Goal: Transaction & Acquisition: Purchase product/service

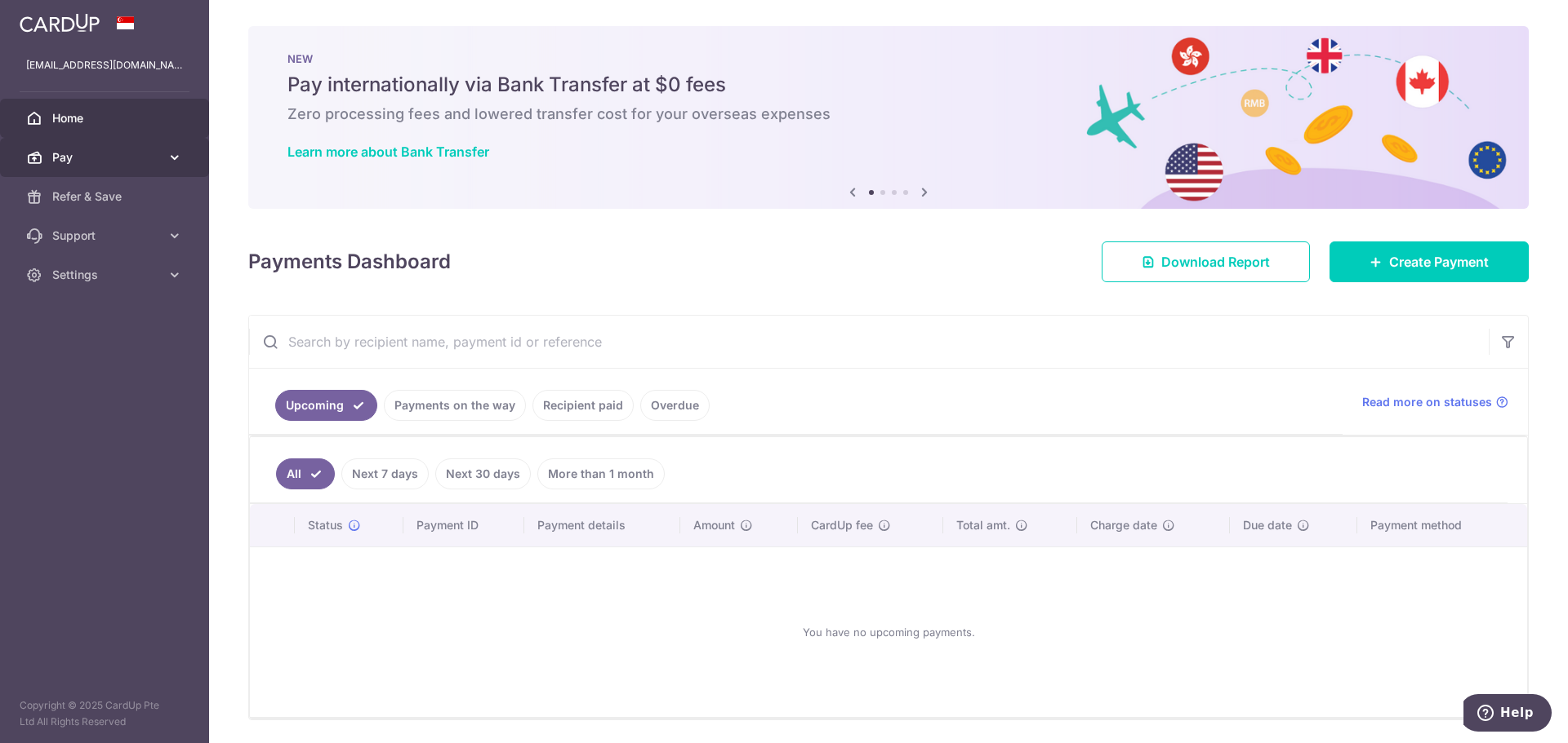
click at [62, 160] on span "Pay" at bounding box center [106, 157] width 108 height 17
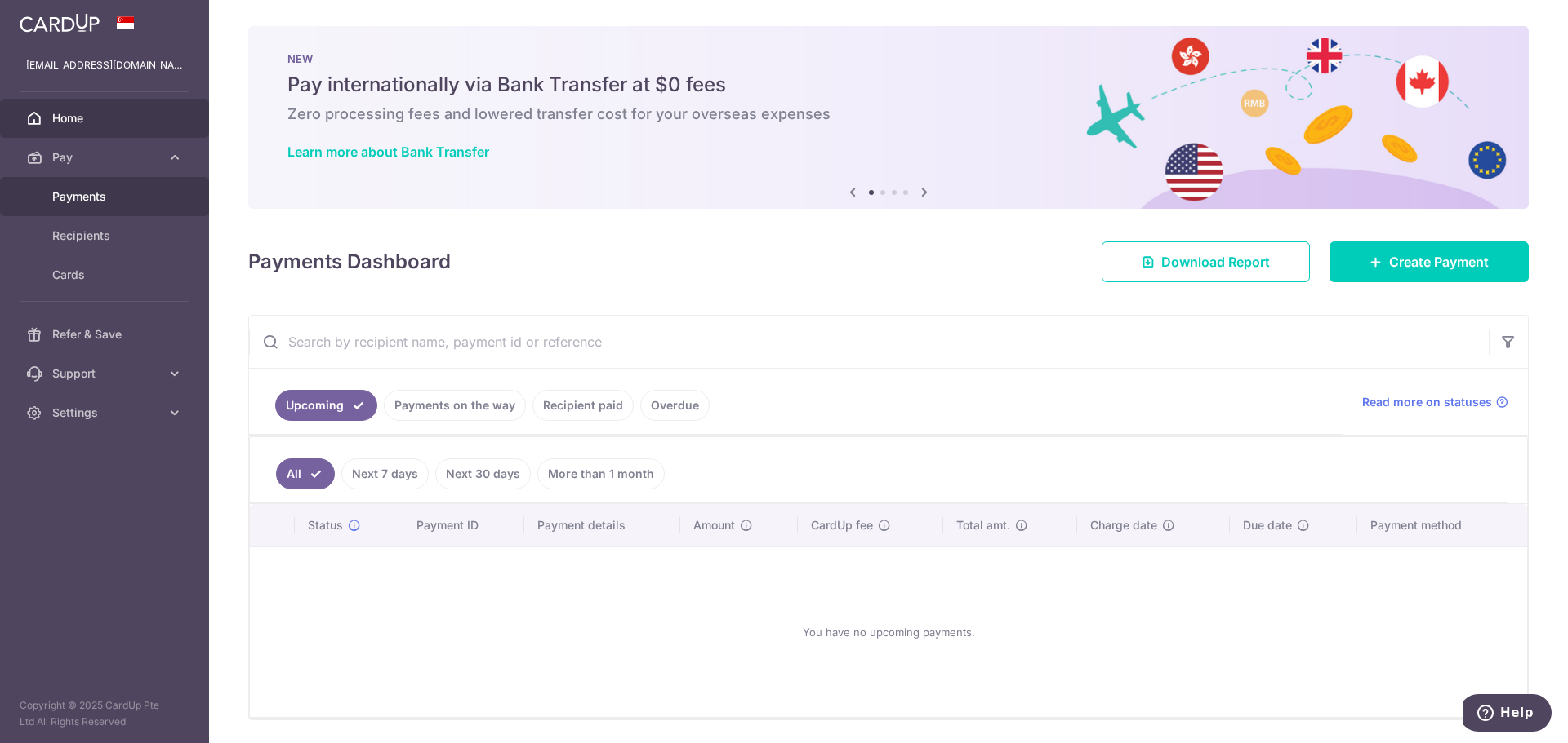
click at [71, 197] on span "Payments" at bounding box center [106, 196] width 108 height 17
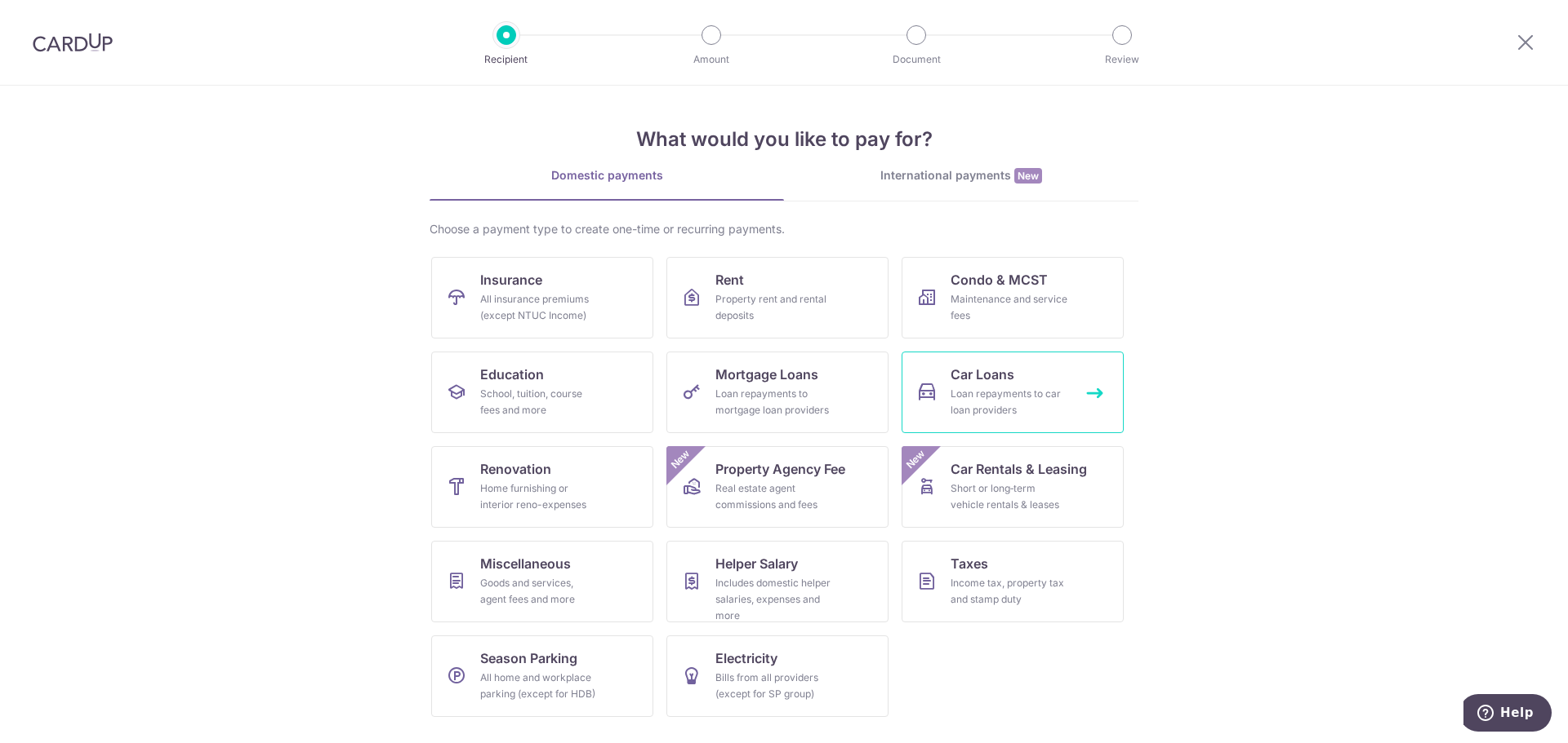
click at [950, 383] on span "Car Loans" at bounding box center [982, 374] width 64 height 19
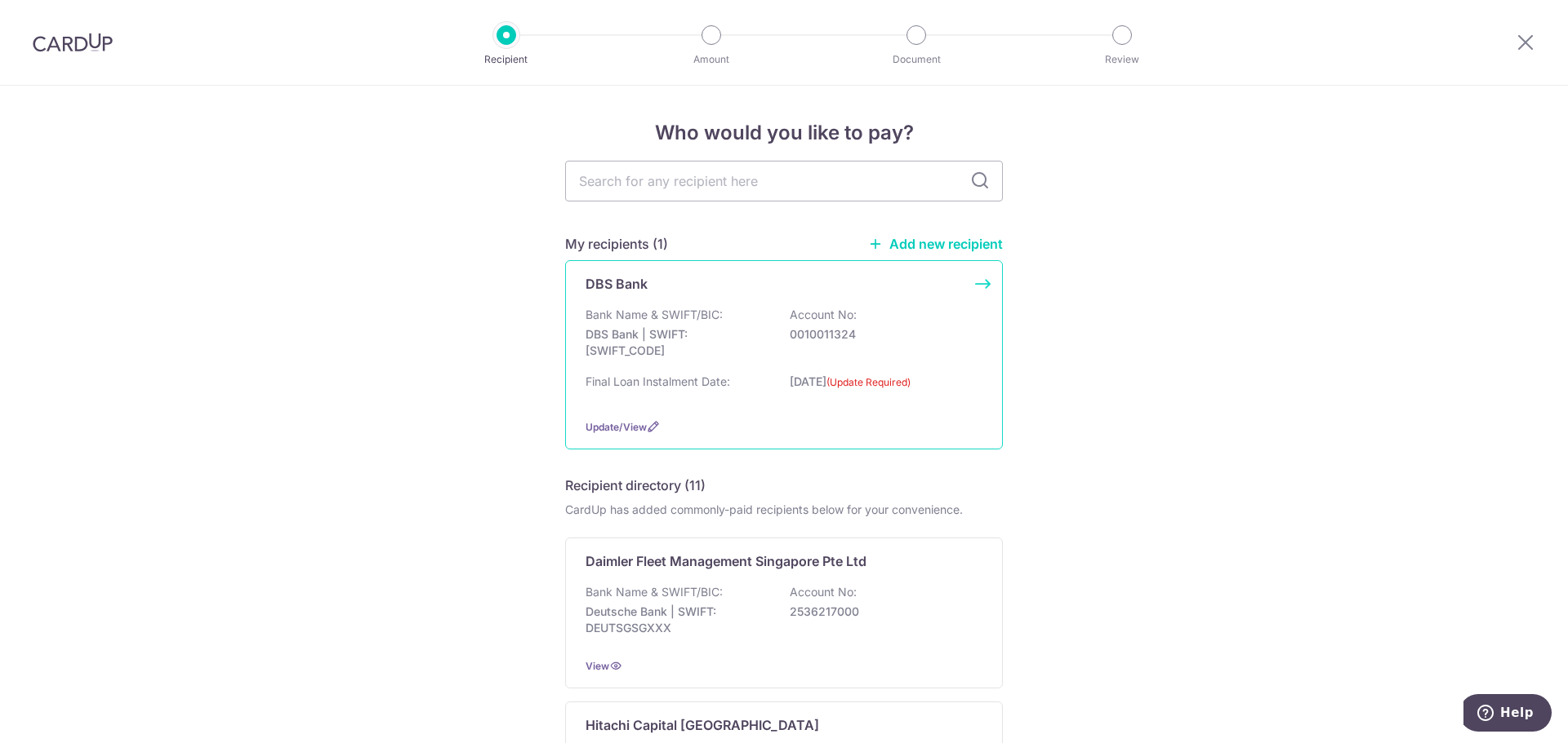
click at [668, 372] on div "Bank Name & SWIFT/BIC: DBS Bank | SWIFT: DBSSSGSGXXX Account No: 0010011324 Fin…" at bounding box center [784, 356] width 397 height 99
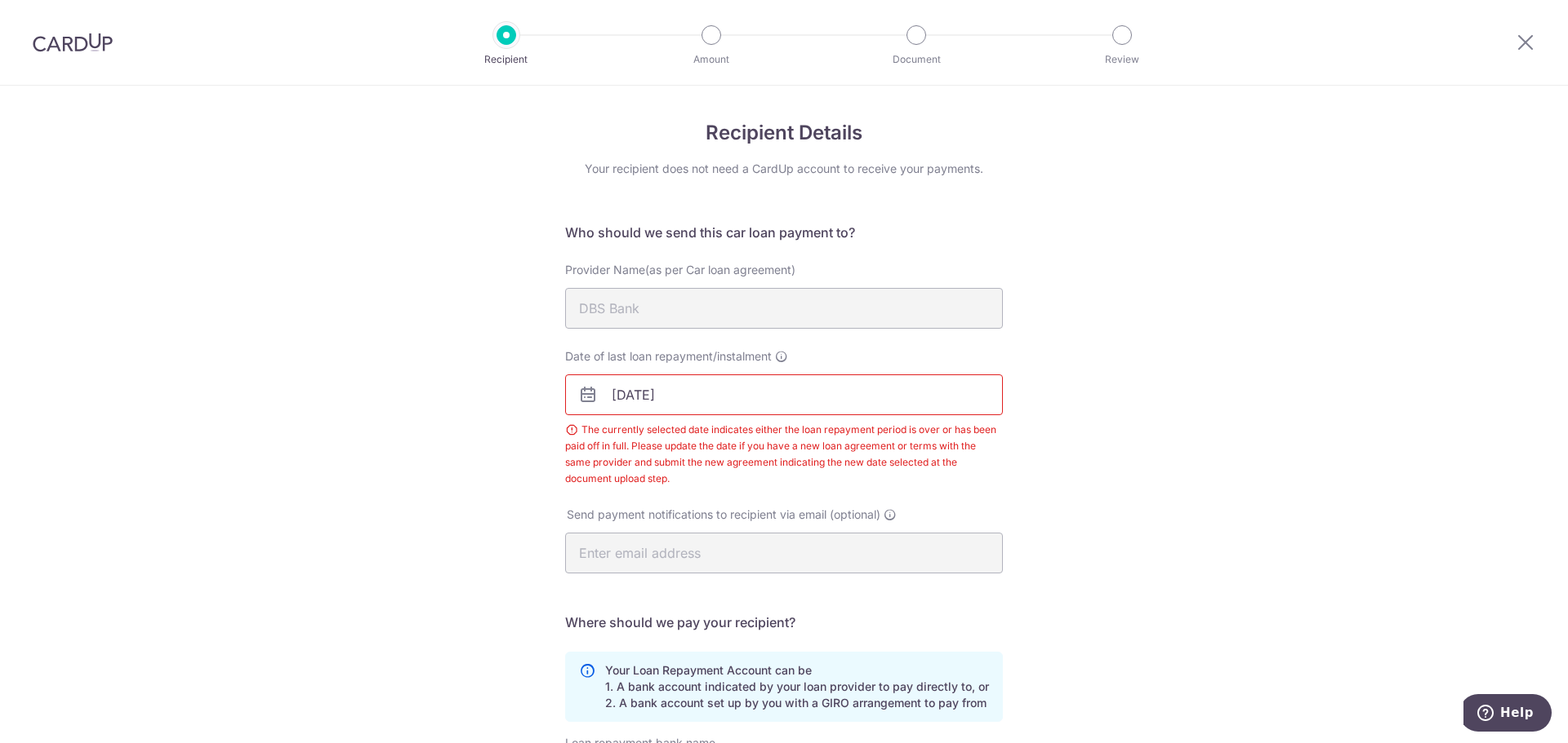
scroll to position [287, 0]
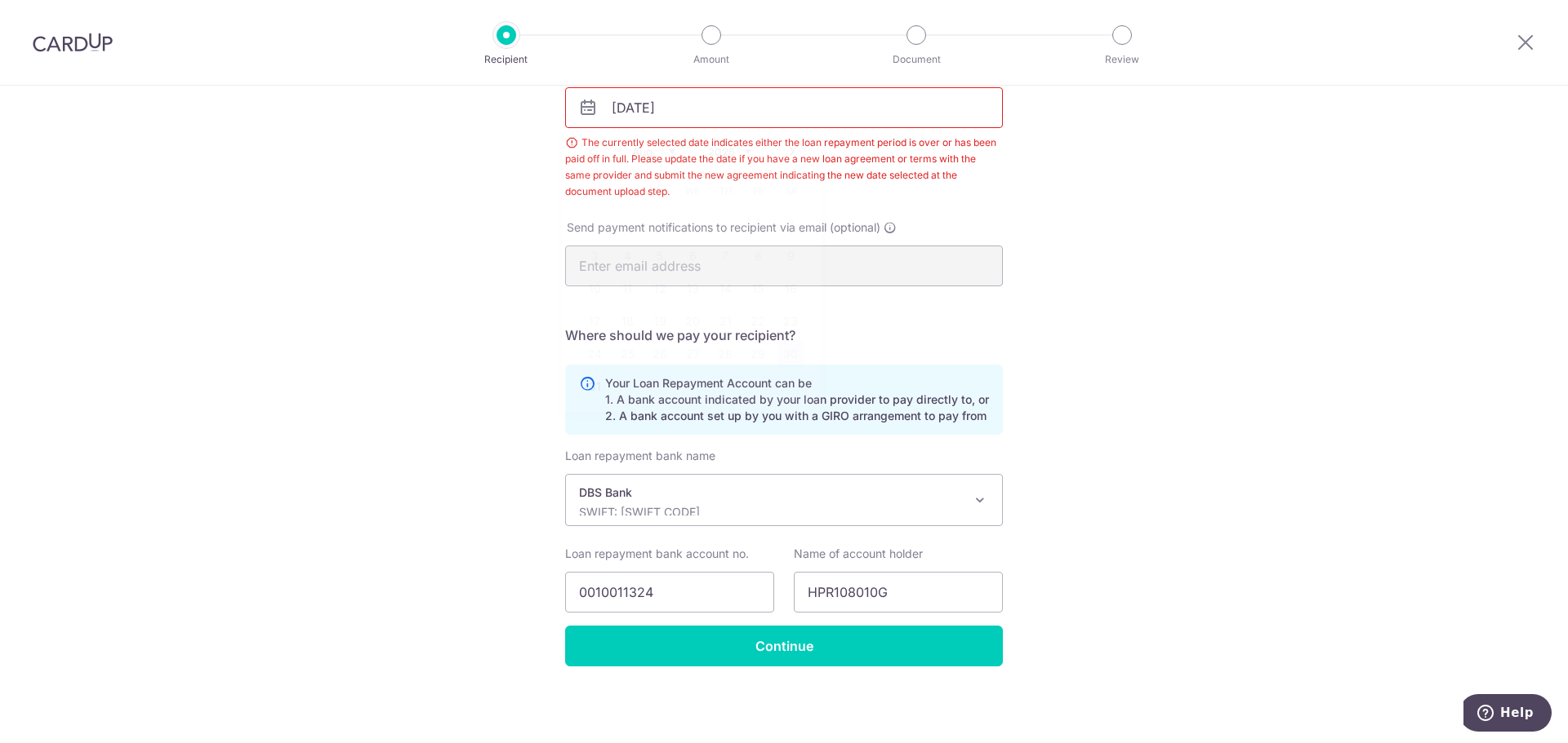
click at [670, 91] on input "[DATE]" at bounding box center [784, 107] width 438 height 41
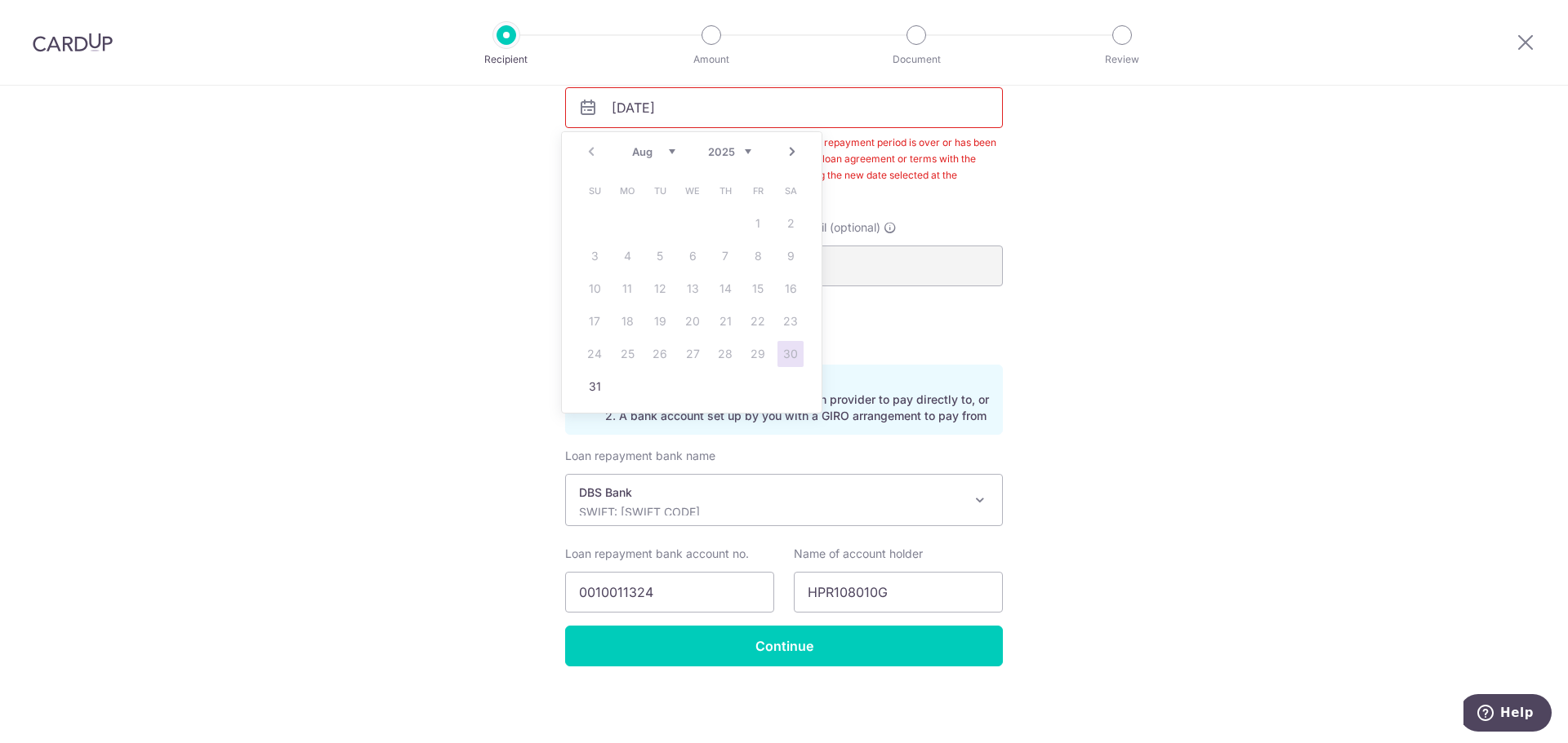
click at [792, 153] on link "Next" at bounding box center [791, 152] width 19 height 19
click at [759, 229] on link "5" at bounding box center [757, 223] width 26 height 26
type input "05/09/2025"
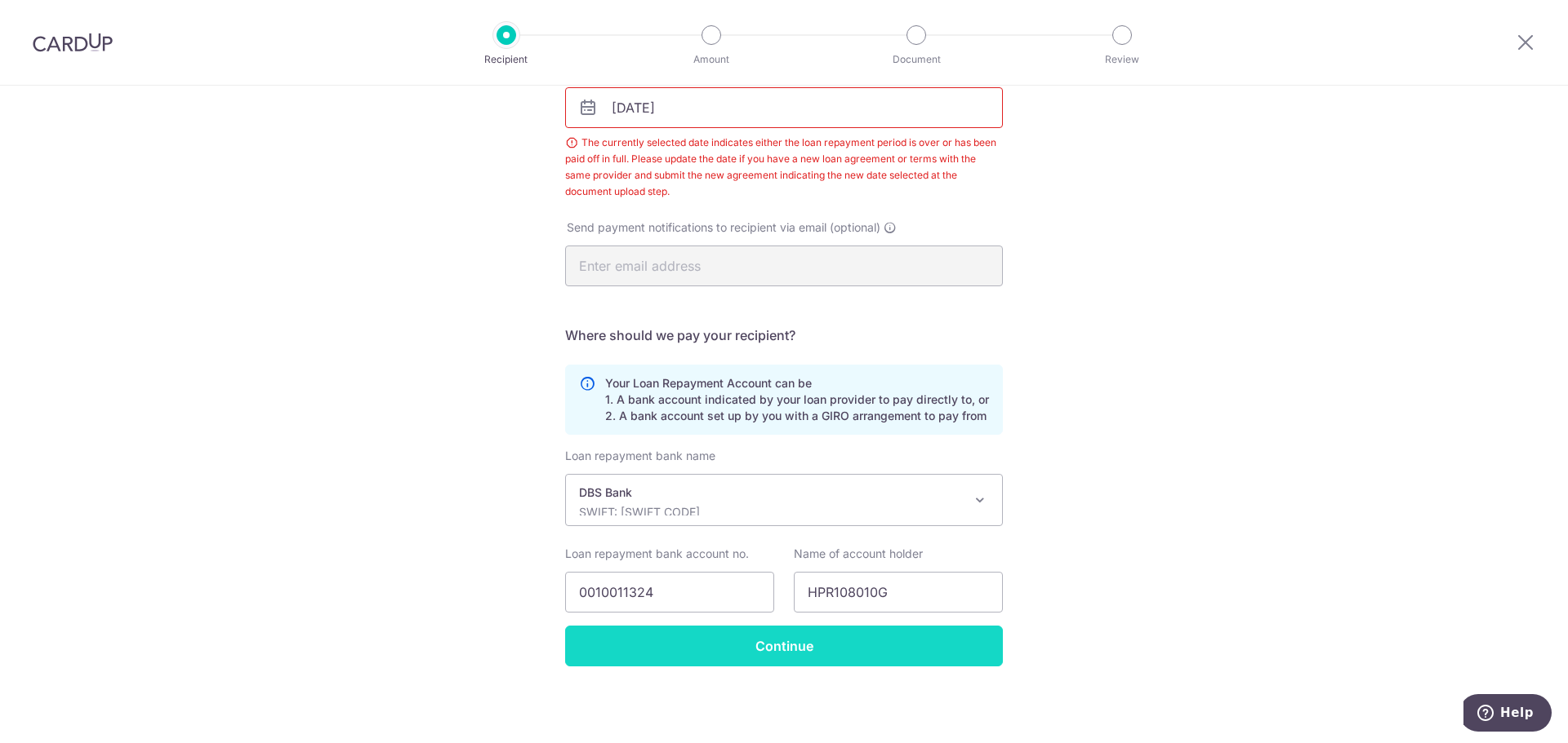
click at [700, 660] on input "Continue" at bounding box center [784, 646] width 438 height 41
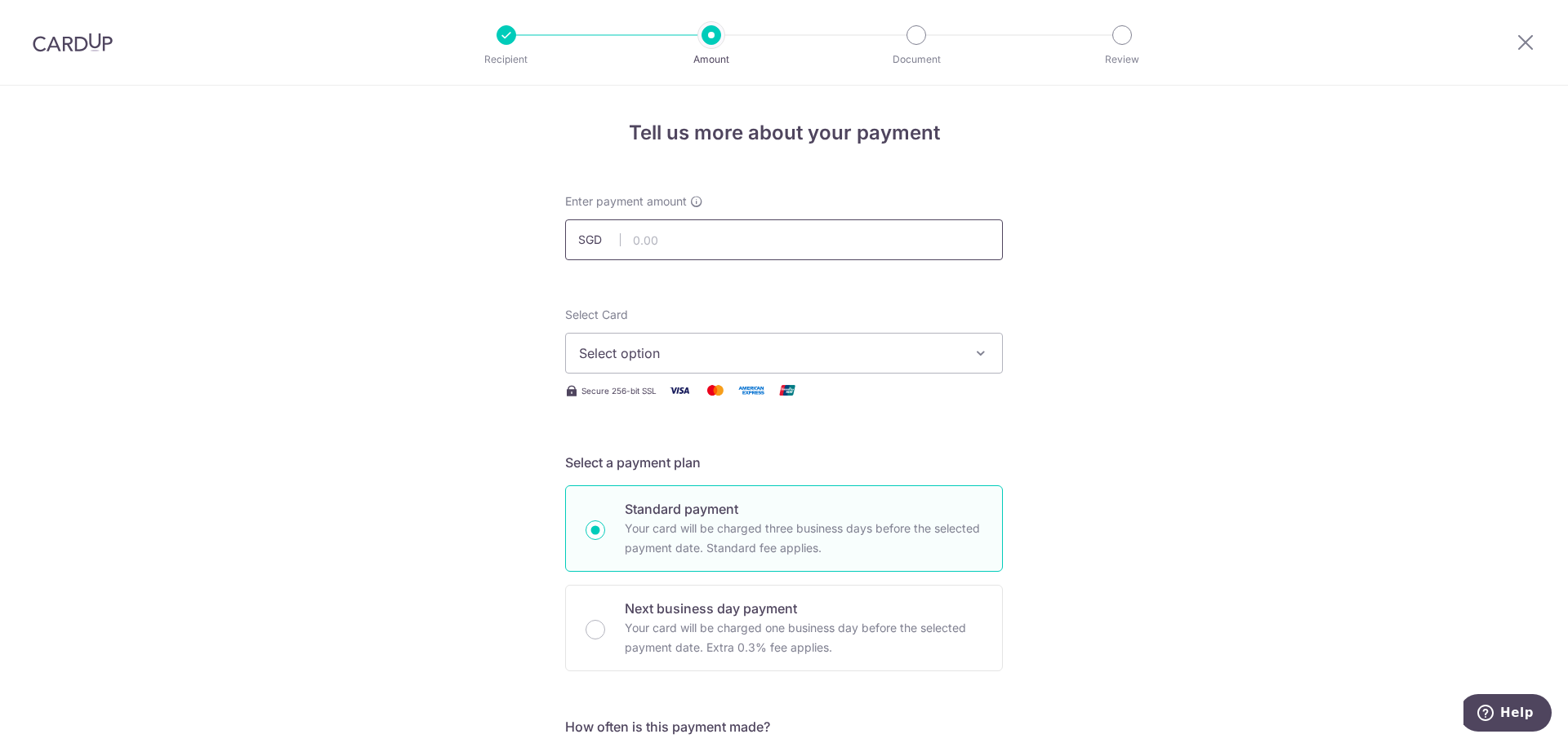
drag, startPoint x: 699, startPoint y: 241, endPoint x: 695, endPoint y: 249, distance: 8.9
click at [699, 241] on input "text" at bounding box center [784, 240] width 438 height 41
type input "1,057.00"
click at [619, 347] on span "Select option" at bounding box center [769, 353] width 380 height 19
click at [631, 490] on ul "Add credit card Your Cards **** 2805" at bounding box center [784, 437] width 438 height 120
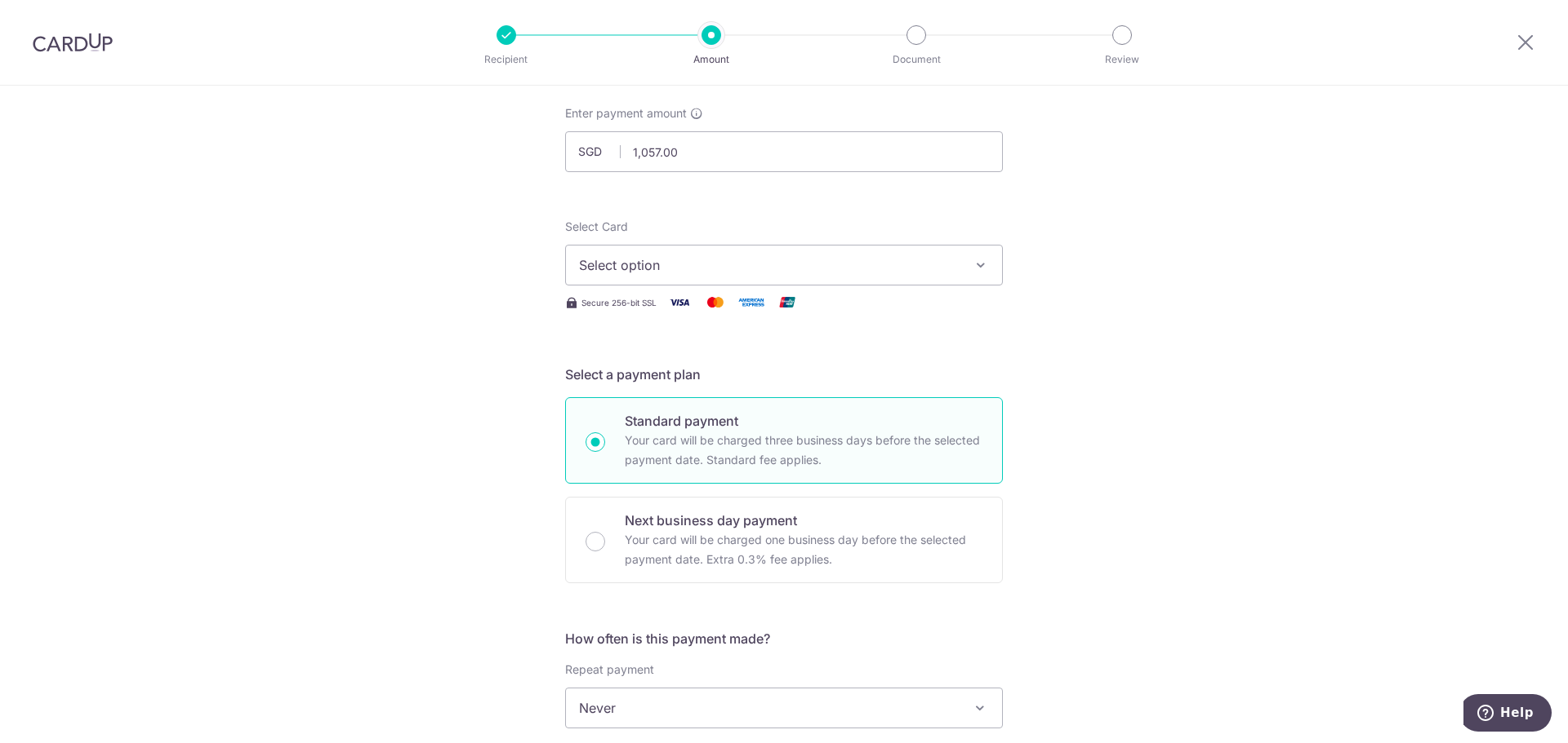
scroll to position [245, 0]
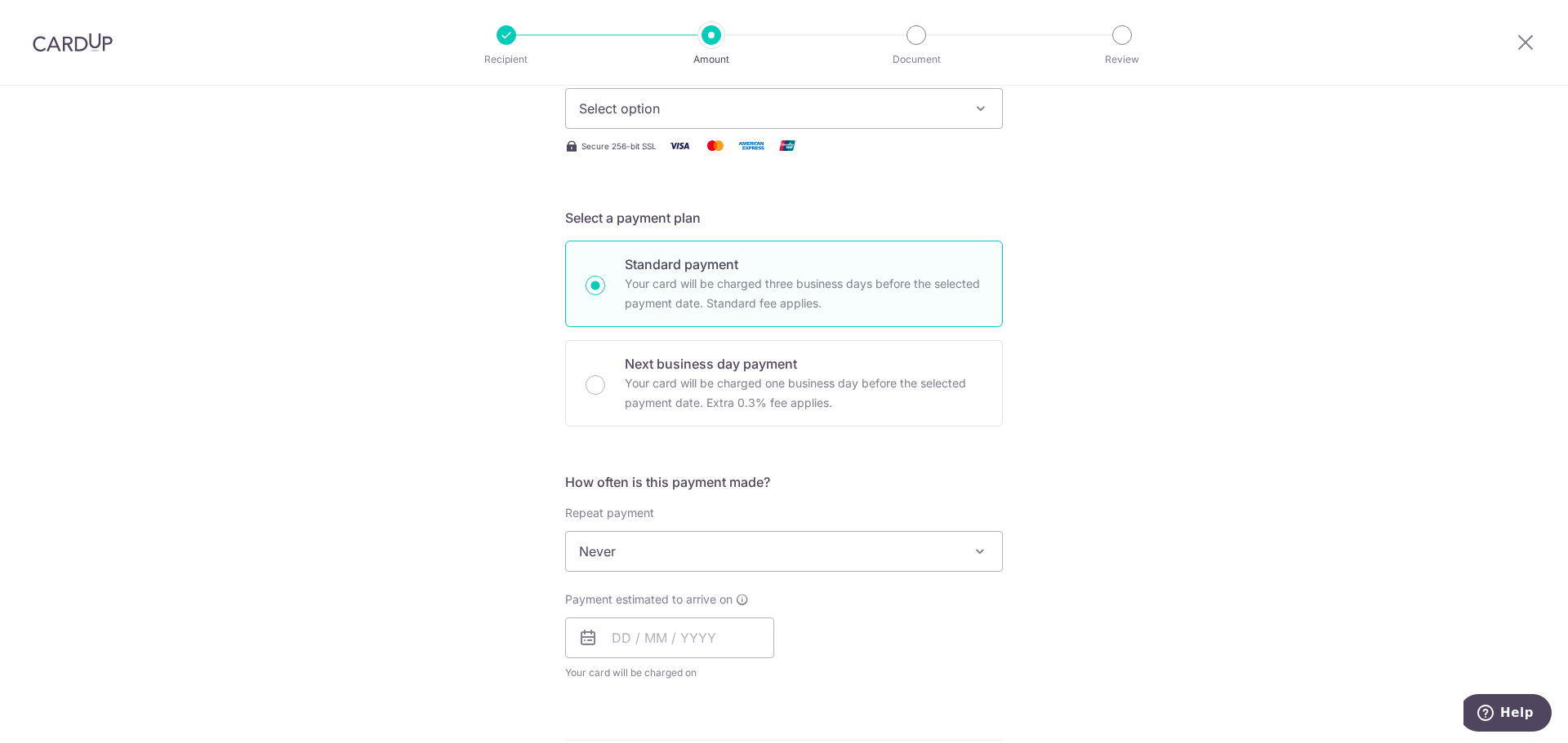
click at [650, 118] on span "Select option" at bounding box center [769, 108] width 380 height 19
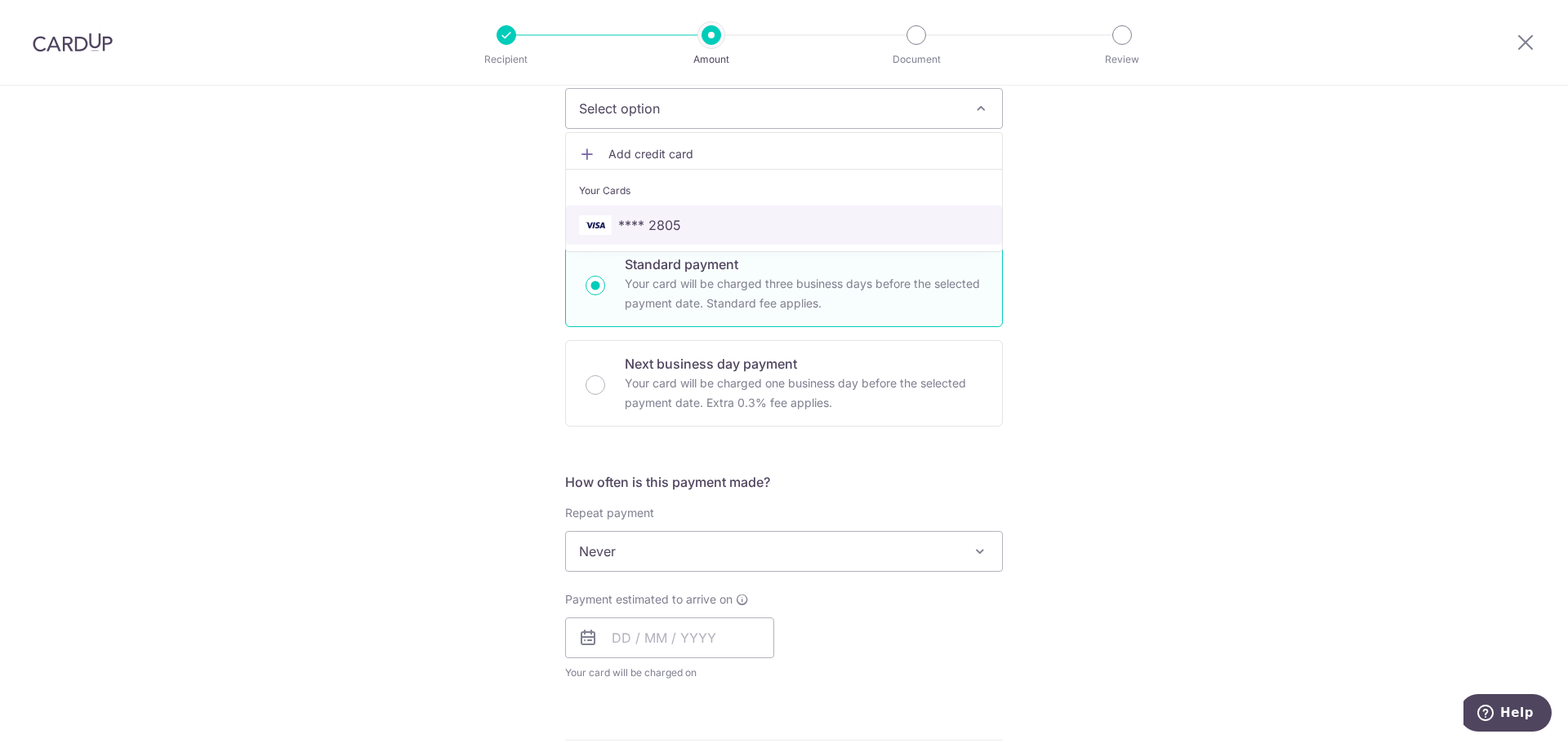
click at [606, 235] on link "**** 2805" at bounding box center [784, 225] width 436 height 39
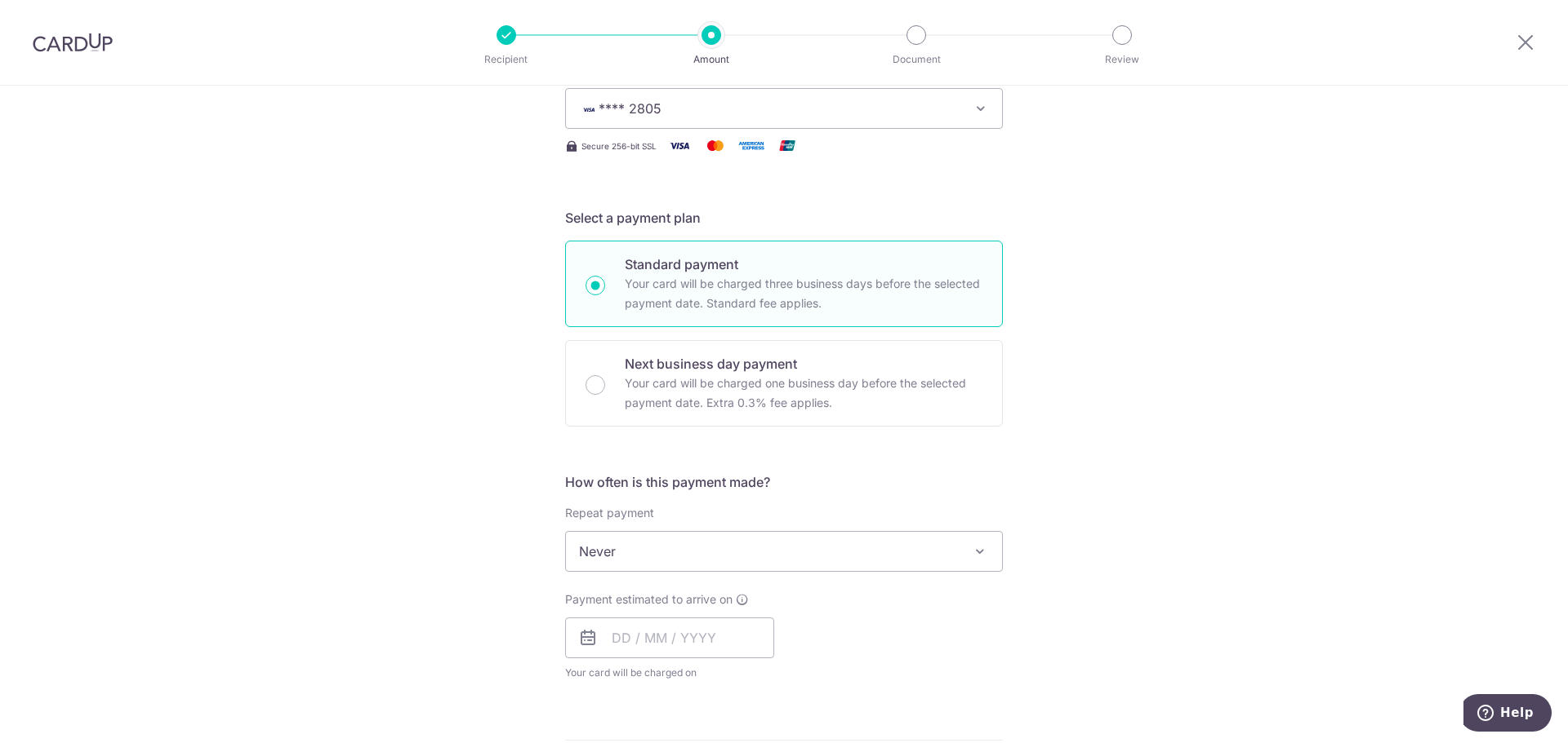
scroll to position [408, 0]
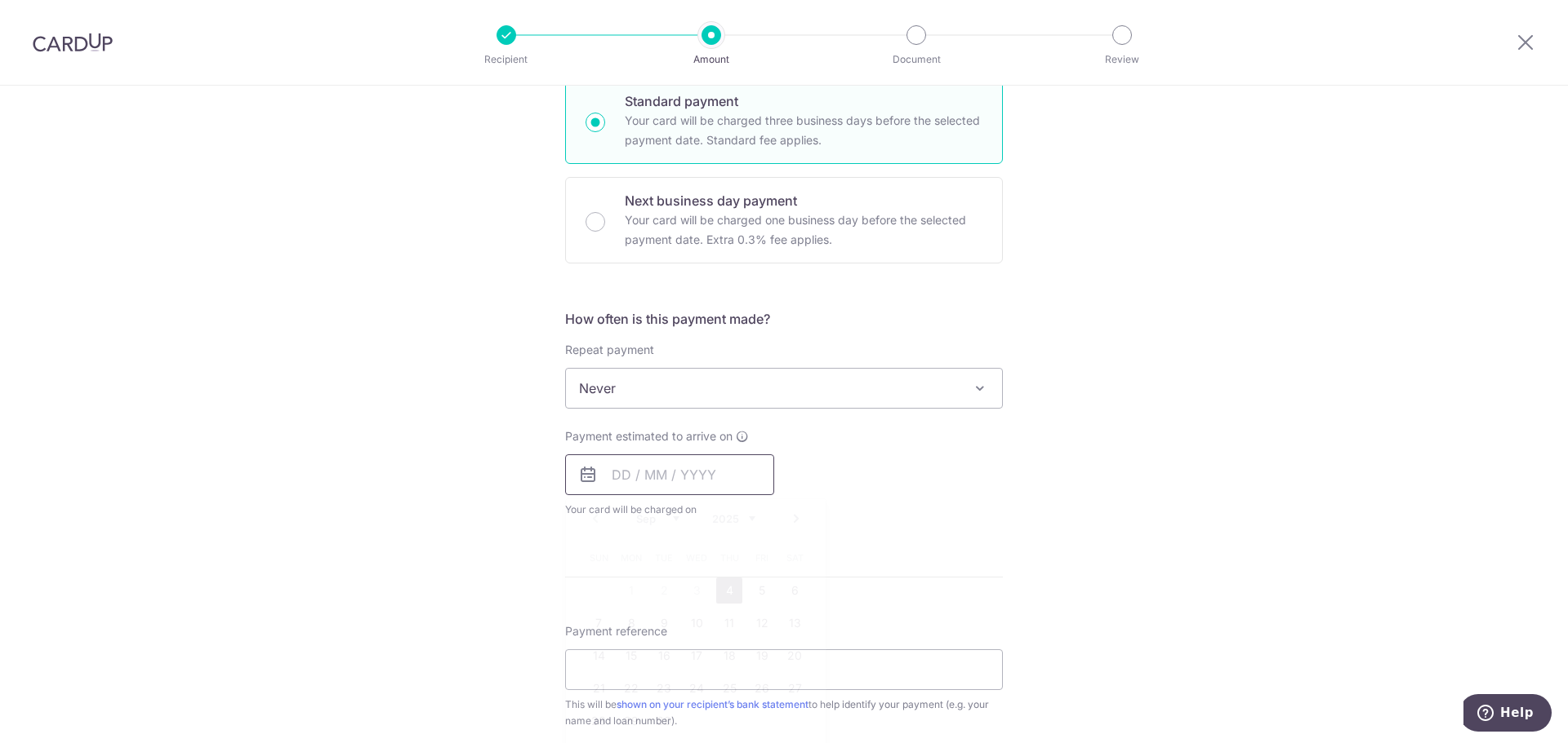
click at [651, 476] on input "text" at bounding box center [670, 474] width 209 height 41
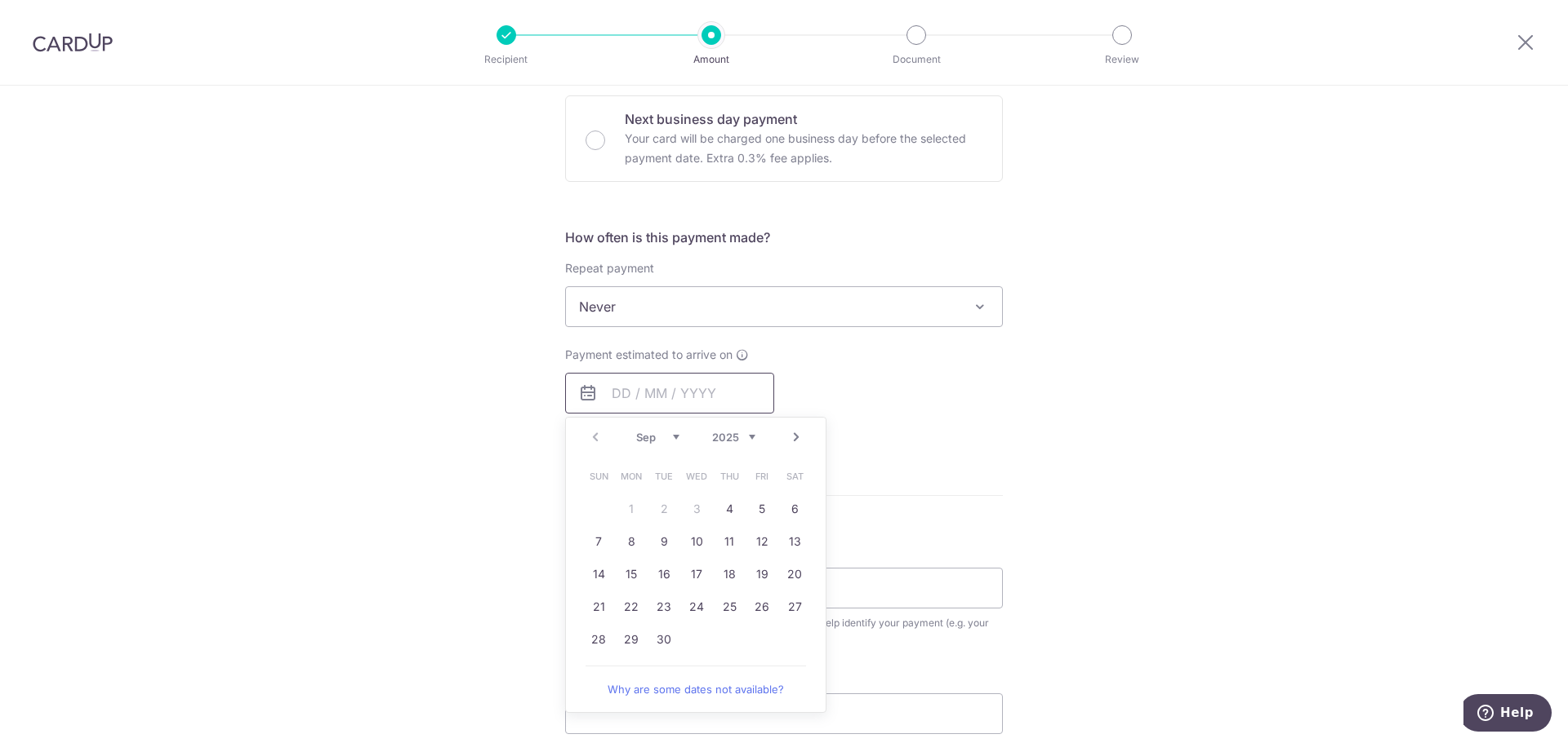
scroll to position [571, 0]
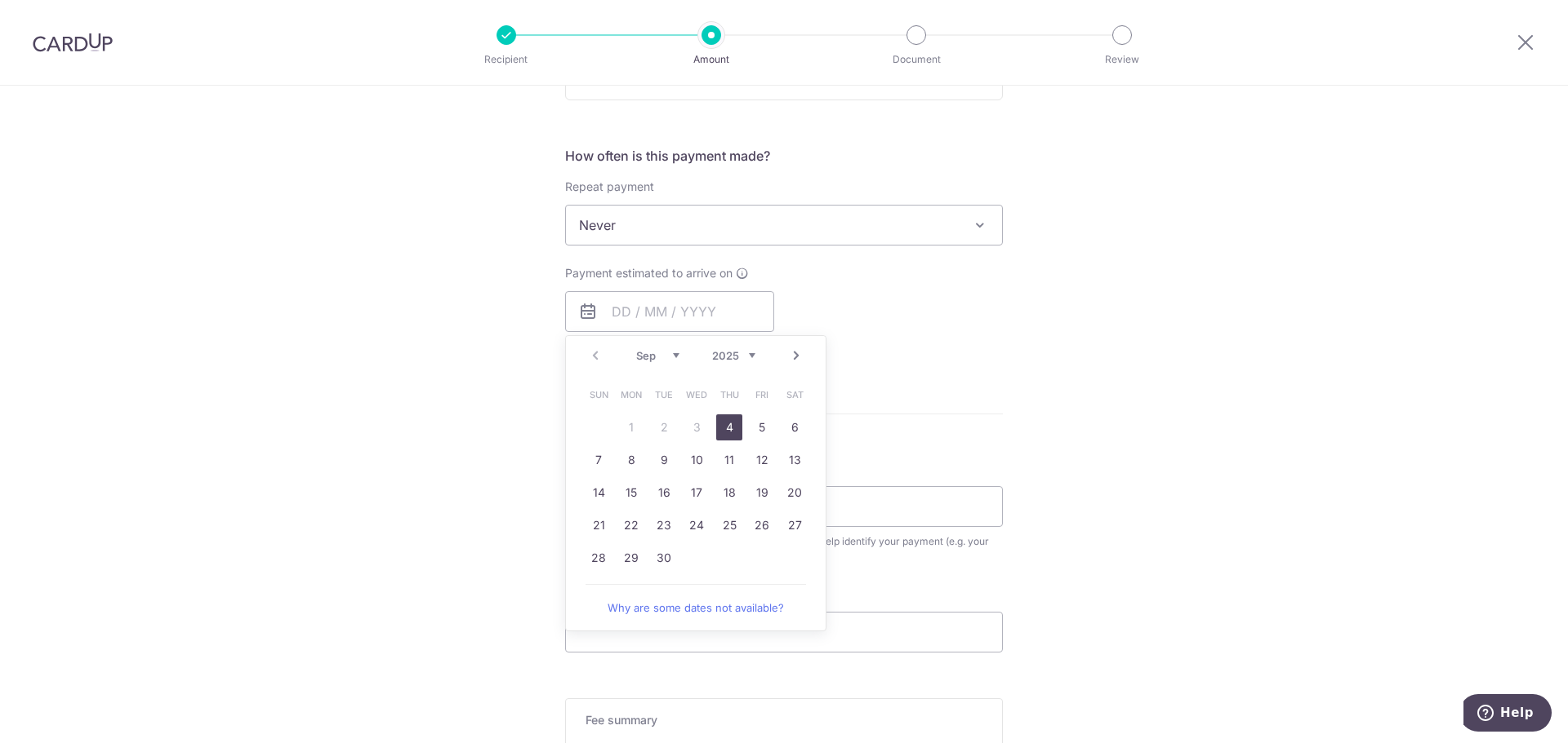
drag, startPoint x: 729, startPoint y: 429, endPoint x: 425, endPoint y: 444, distance: 304.4
click at [729, 429] on link "4" at bounding box center [729, 427] width 26 height 26
type input "04/09/2025"
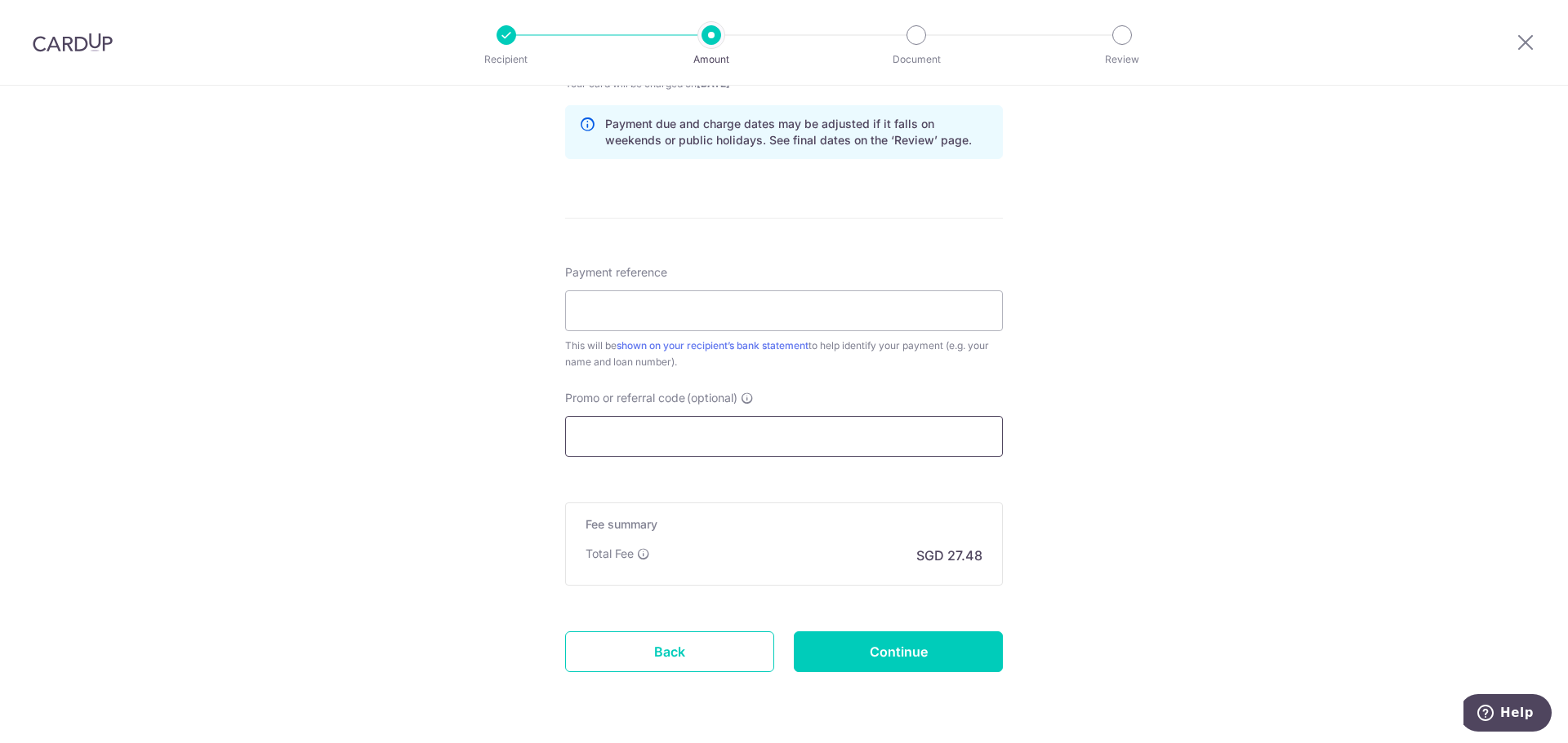
scroll to position [804, 0]
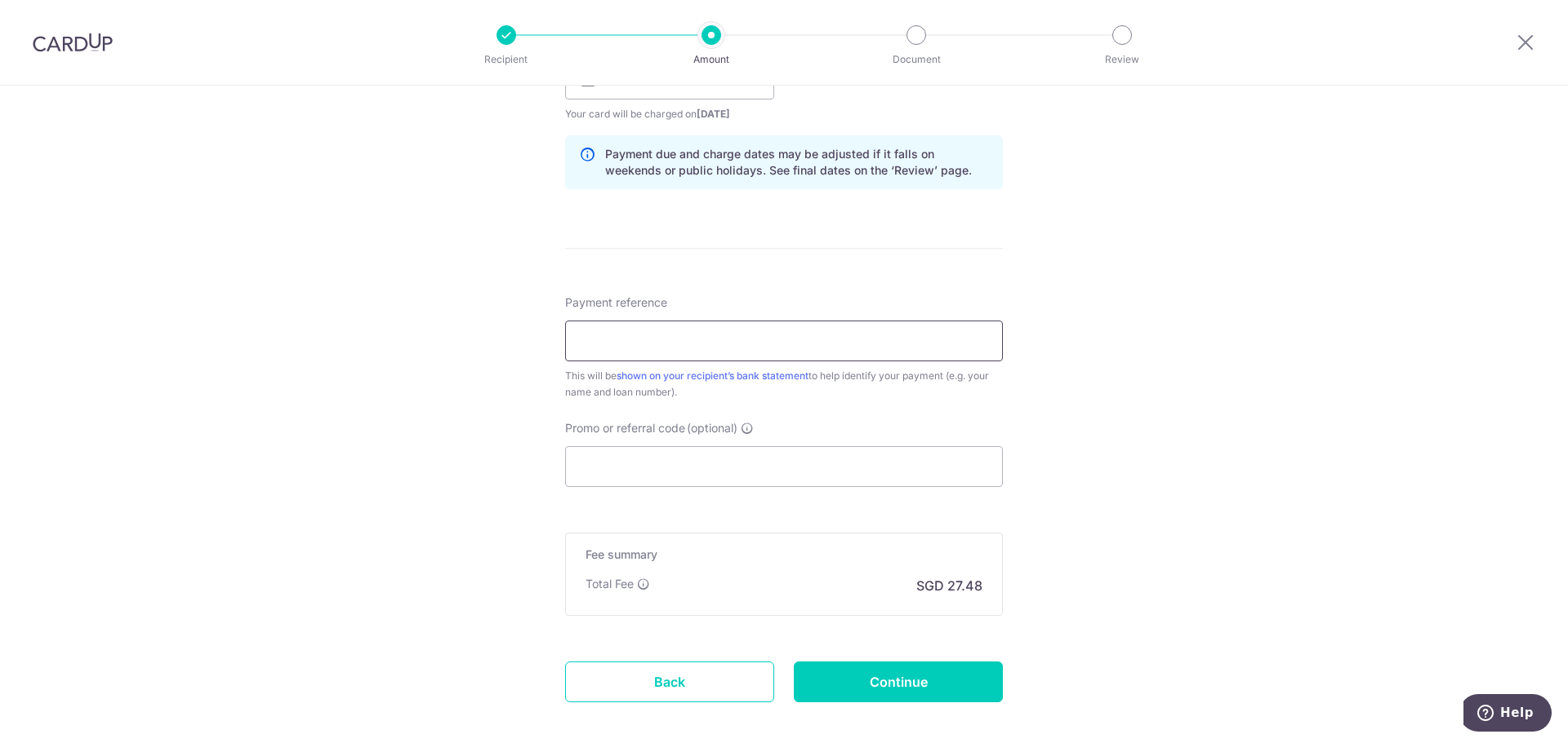
click at [662, 339] on input "Payment reference" at bounding box center [784, 341] width 438 height 41
type input "HPR108010G SNK7659E"
click at [616, 474] on input "Promo or referral code (optional)" at bounding box center [784, 467] width 438 height 41
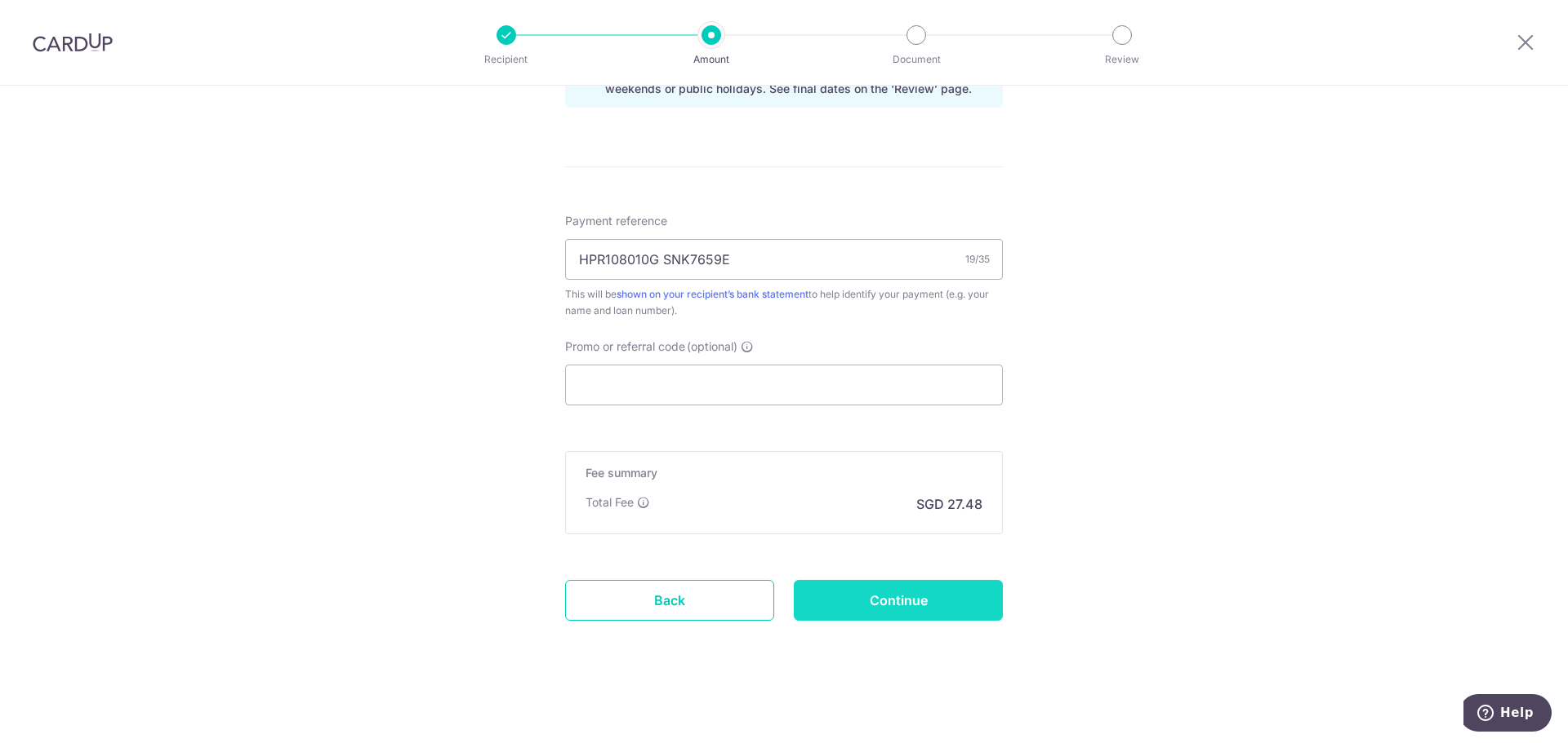
click at [880, 609] on input "Continue" at bounding box center [899, 600] width 209 height 41
type input "Create Schedule"
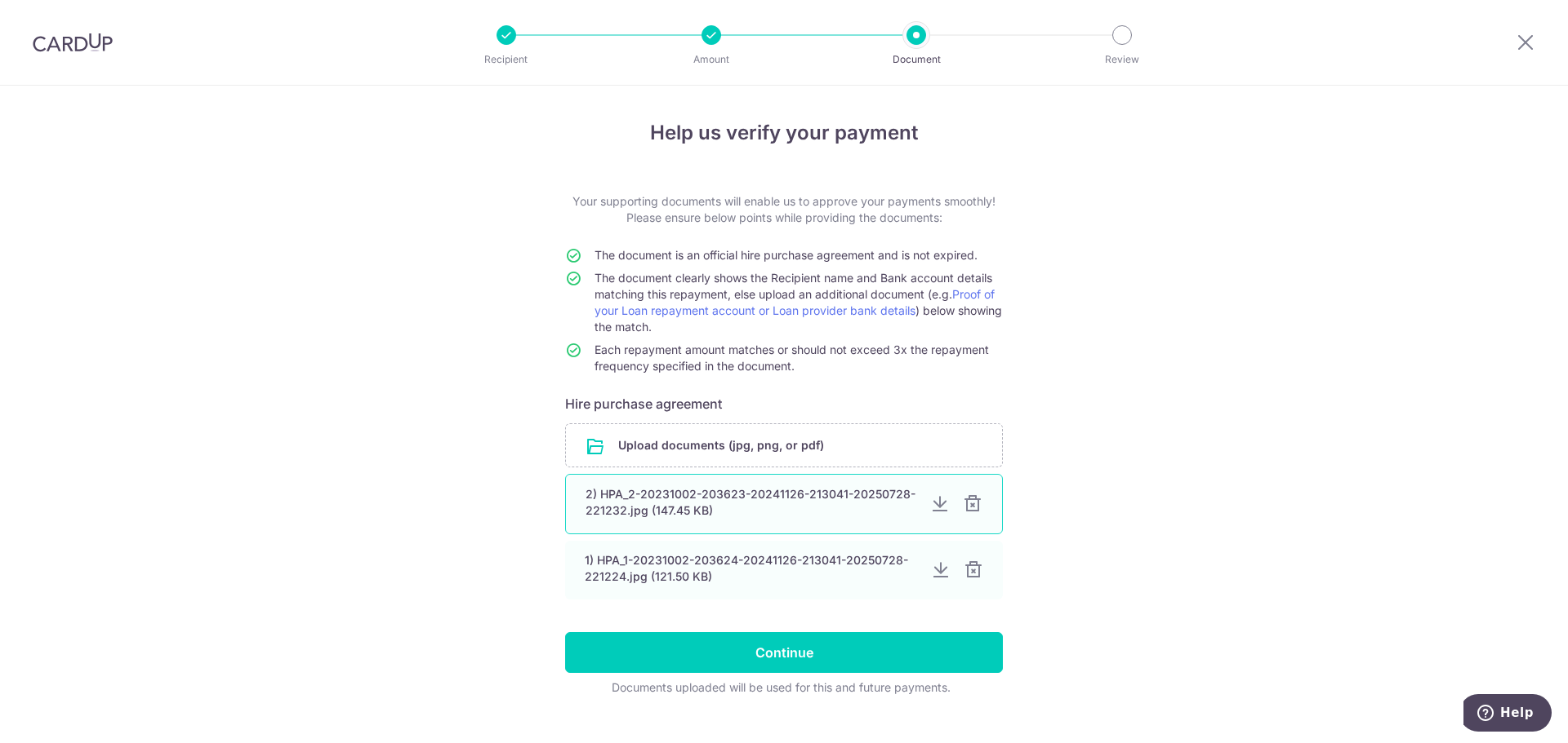
click at [974, 514] on div at bounding box center [972, 504] width 19 height 19
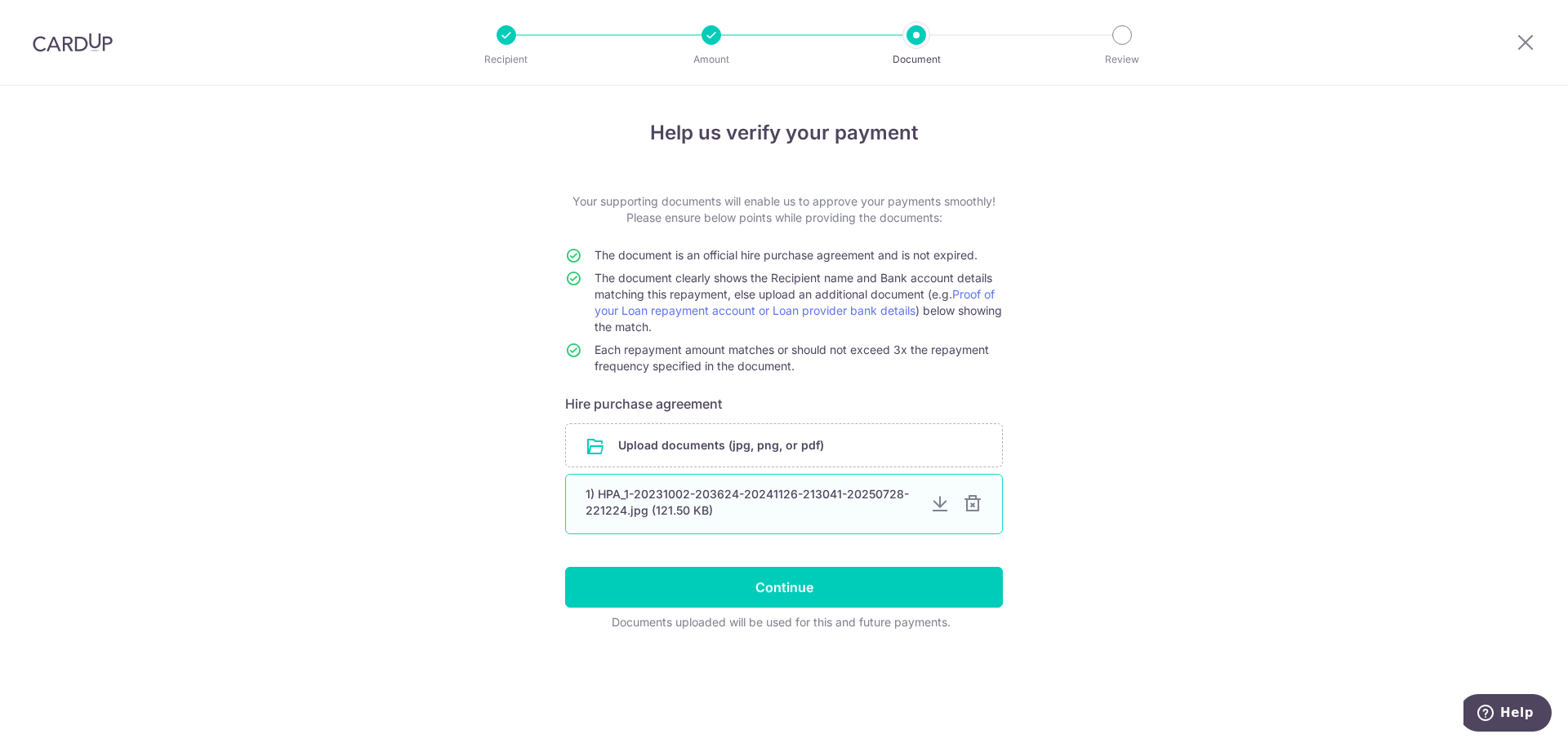
click at [974, 513] on div at bounding box center [972, 504] width 19 height 19
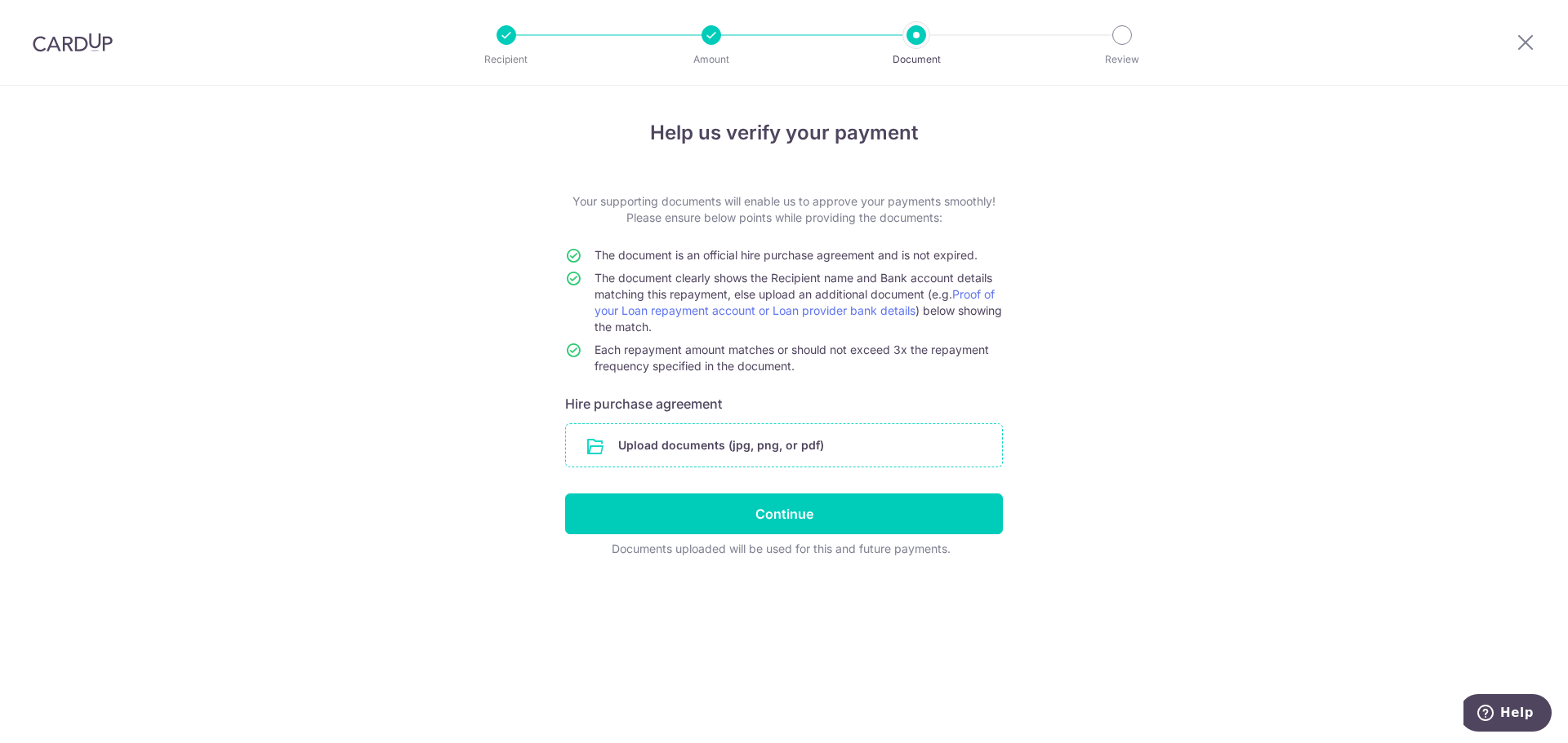
click at [679, 448] on input "file" at bounding box center [784, 446] width 436 height 43
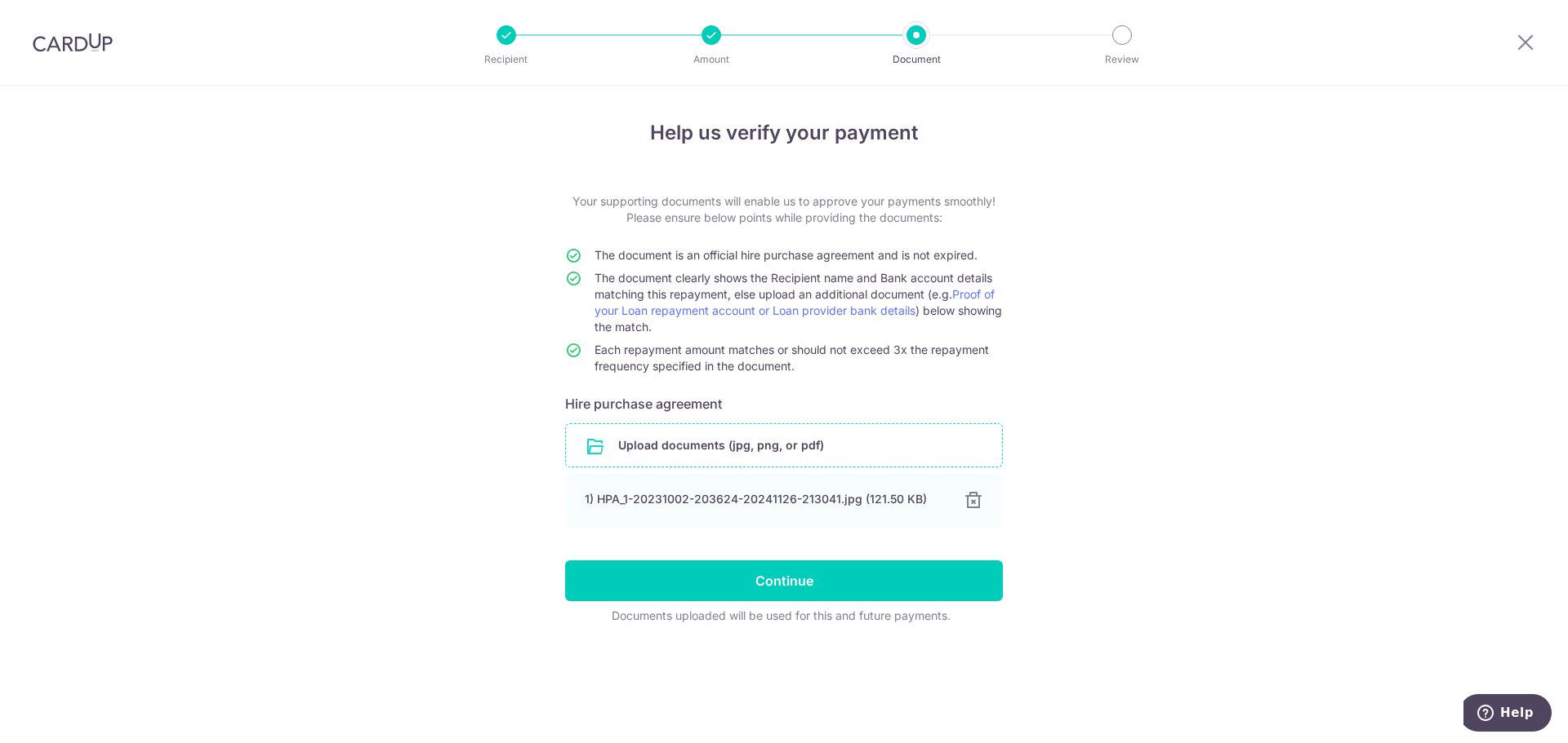
click at [819, 439] on input "file" at bounding box center [784, 446] width 436 height 43
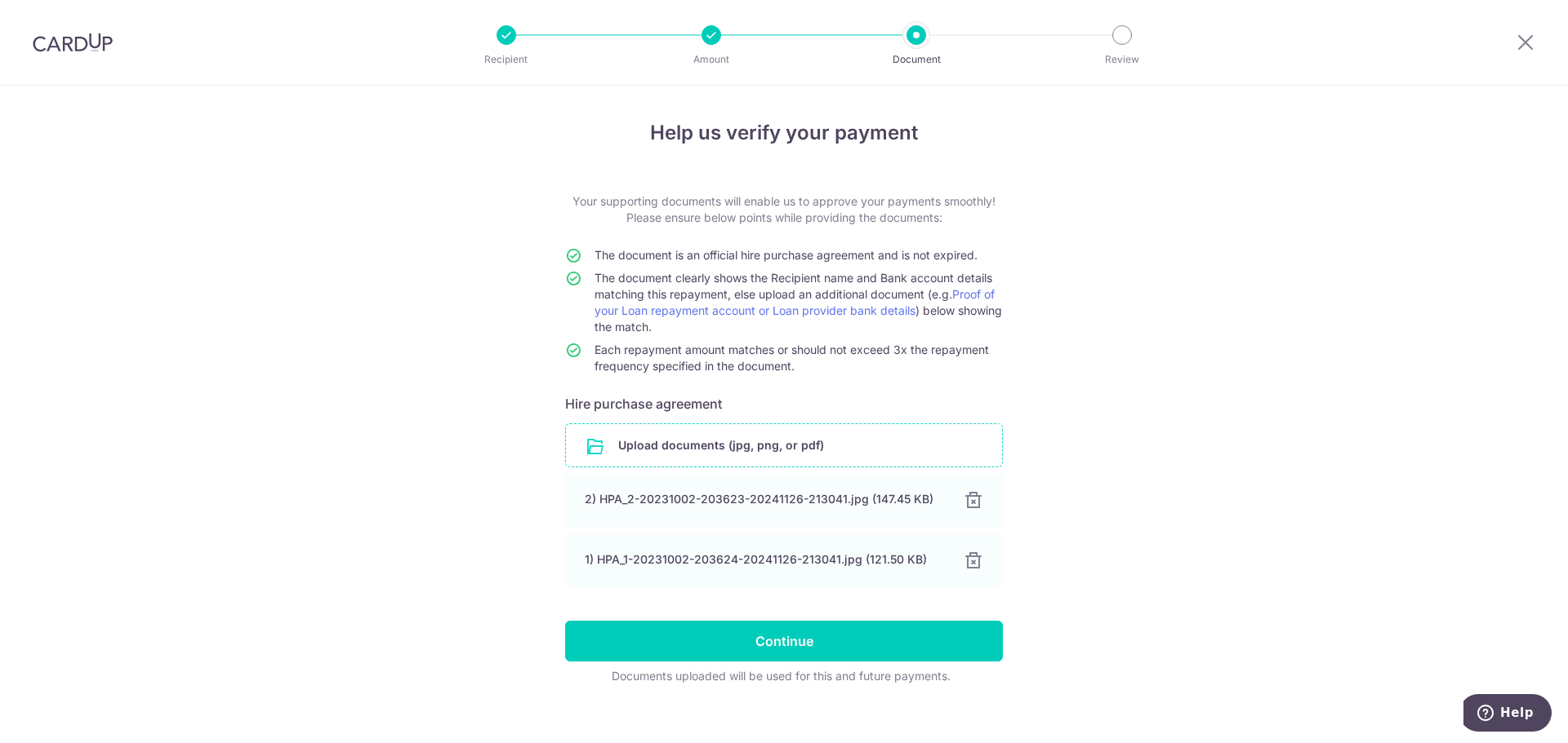
scroll to position [18, 0]
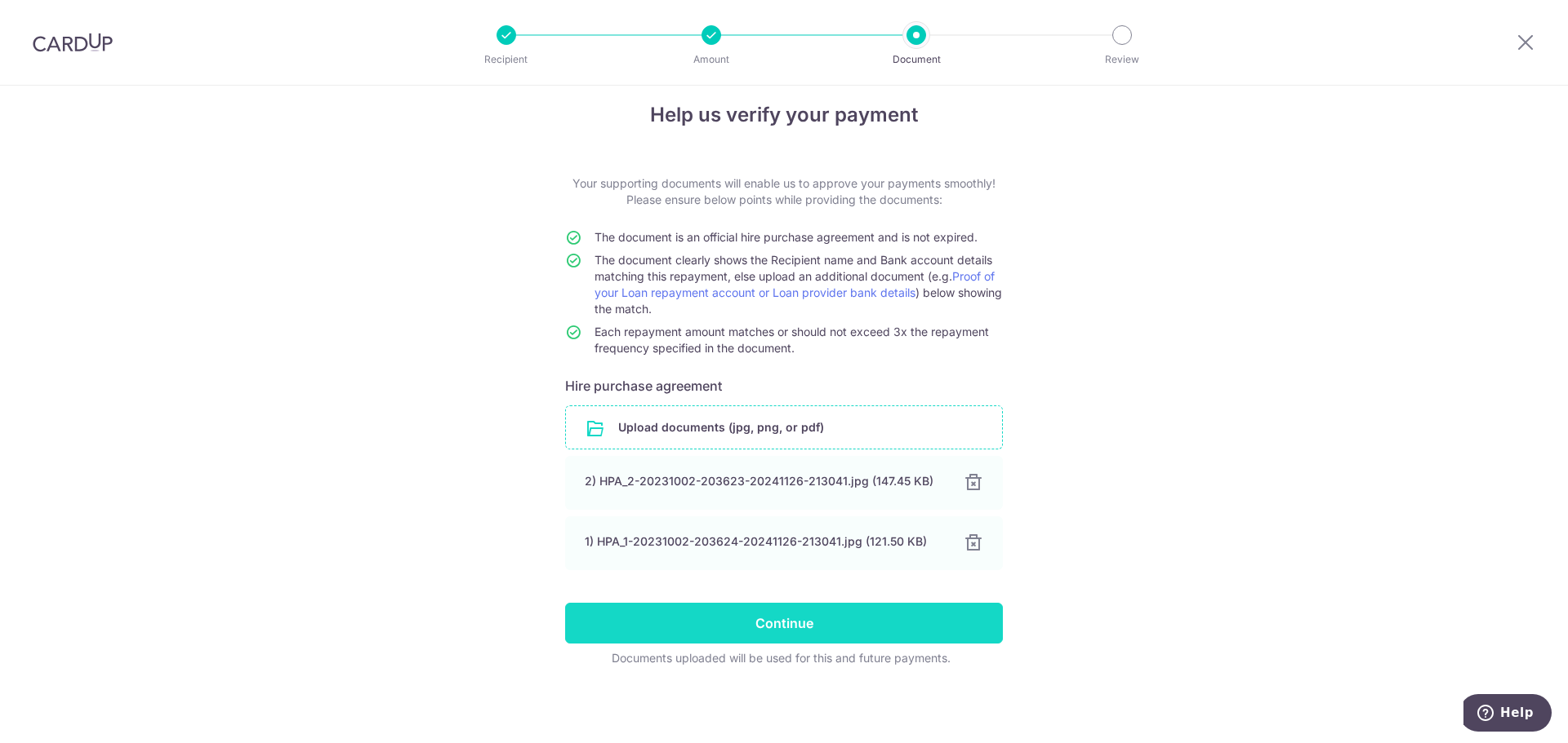
click at [706, 618] on input "Continue" at bounding box center [784, 624] width 438 height 41
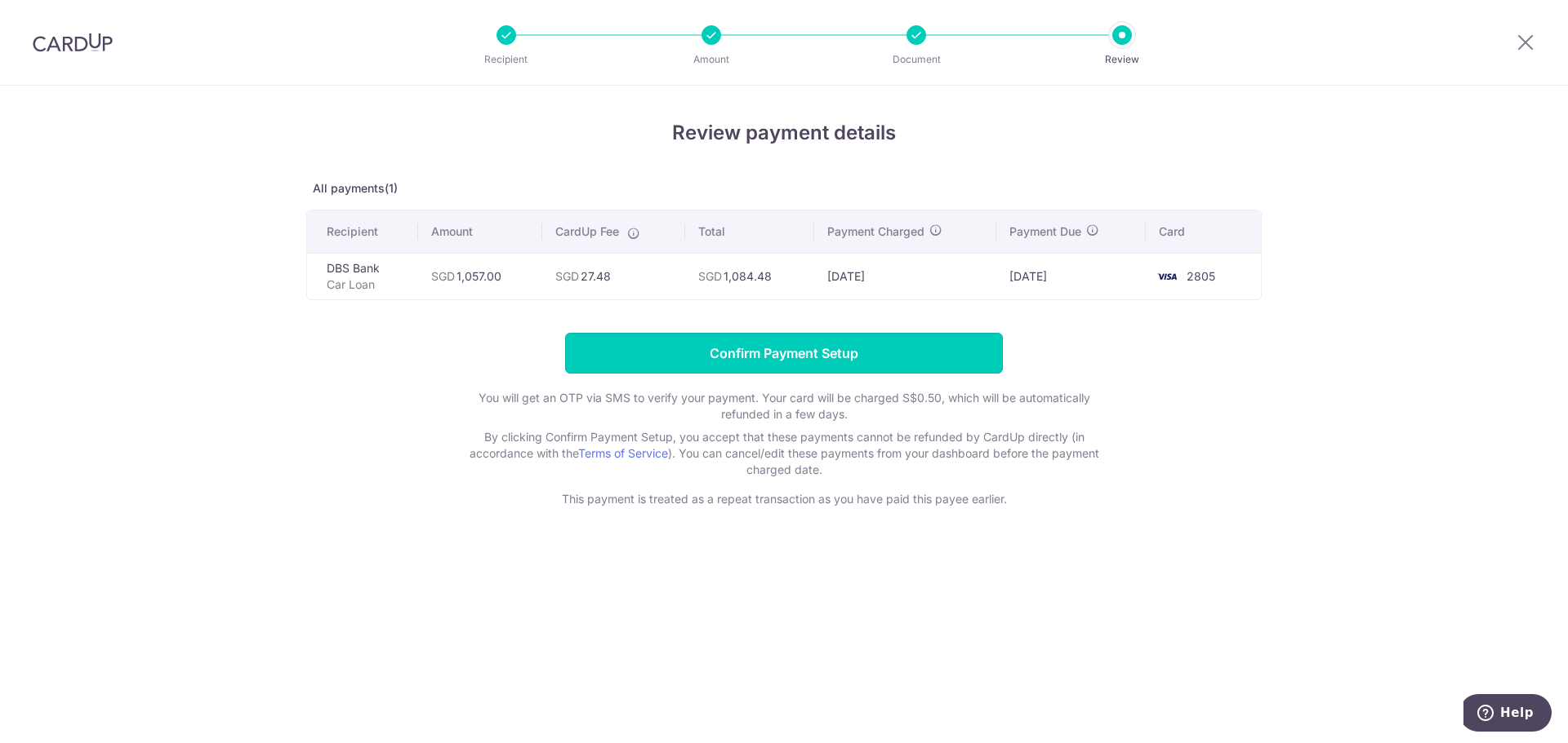
click at [865, 352] on input "Confirm Payment Setup" at bounding box center [784, 353] width 438 height 41
